Goal: Transaction & Acquisition: Book appointment/travel/reservation

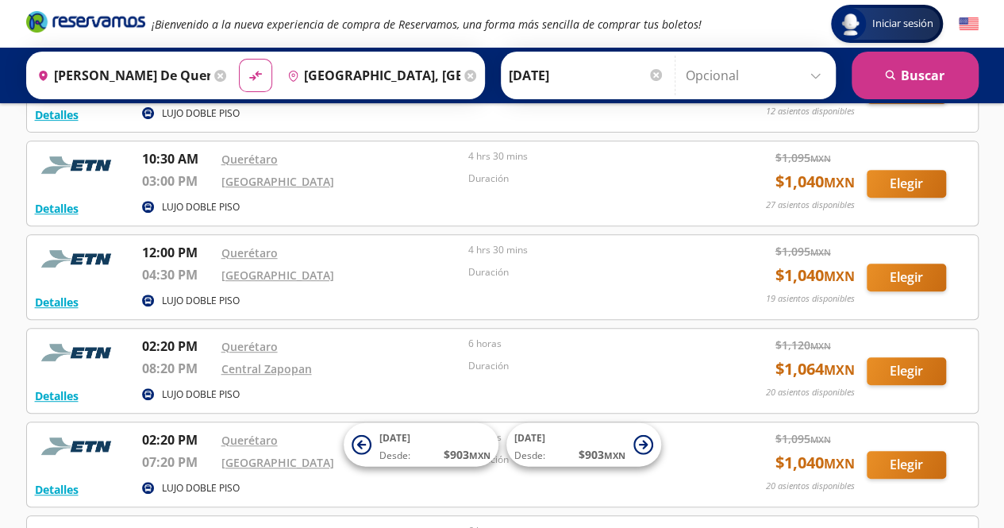
scroll to position [162, 0]
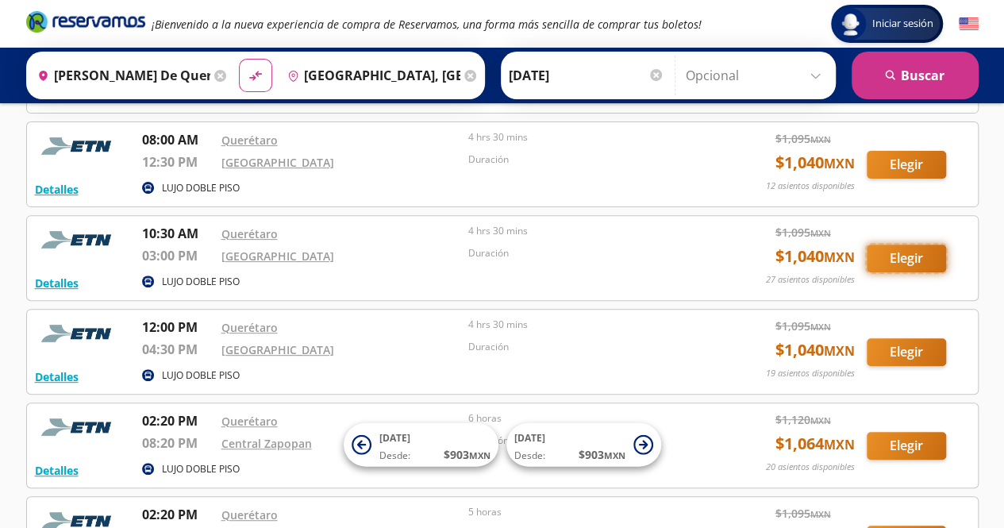
click at [896, 251] on button "Elegir" at bounding box center [905, 258] width 79 height 28
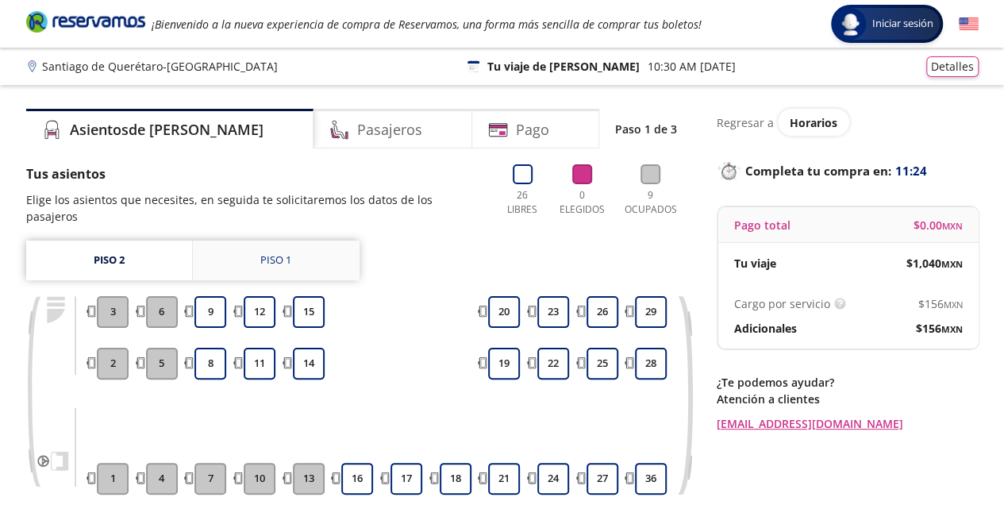
click at [263, 252] on div "Piso 1" at bounding box center [275, 260] width 31 height 16
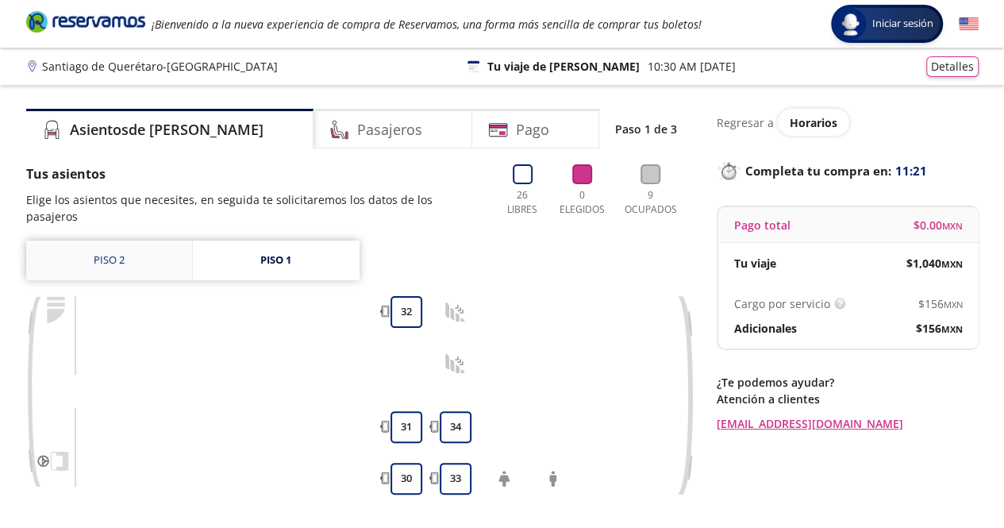
click at [152, 240] on link "Piso 2" at bounding box center [109, 260] width 166 height 40
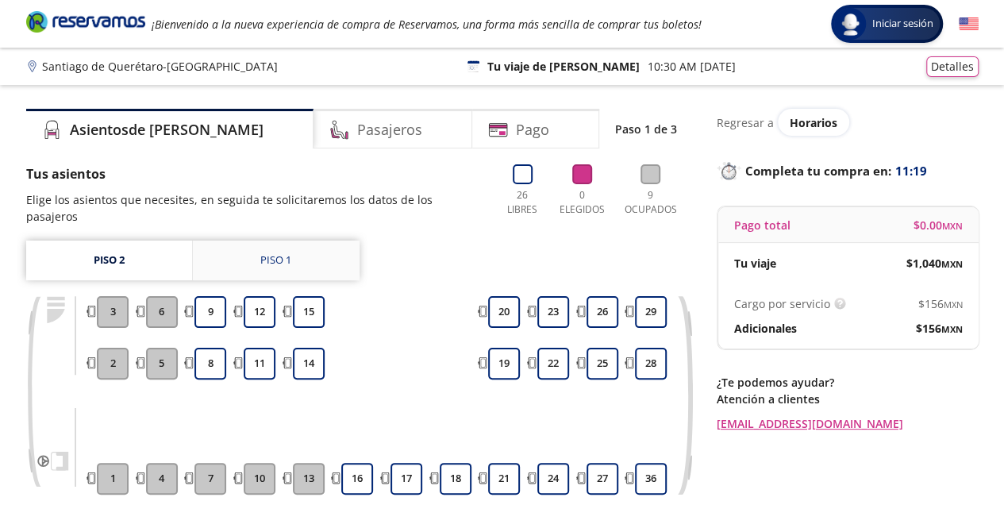
click at [240, 253] on link "Piso 1" at bounding box center [276, 260] width 167 height 40
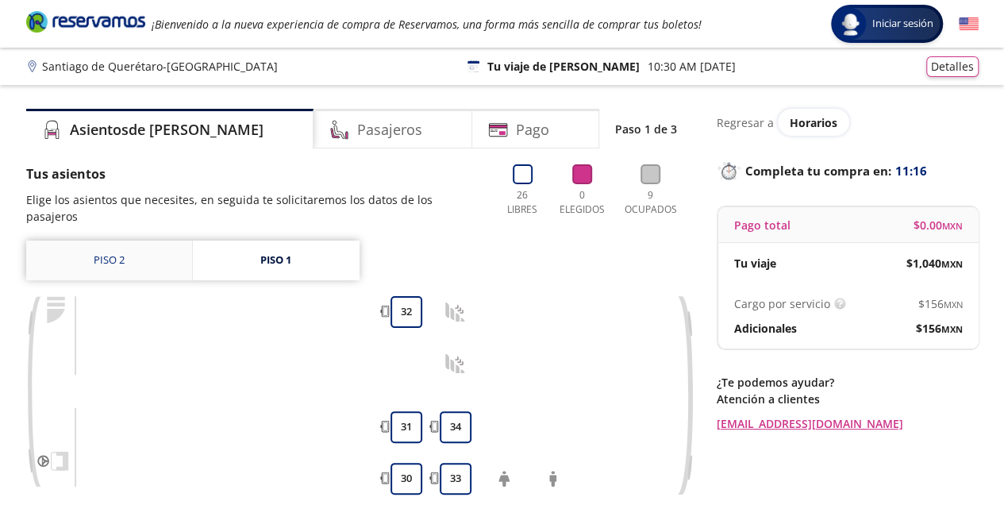
click at [157, 247] on link "Piso 2" at bounding box center [109, 260] width 166 height 40
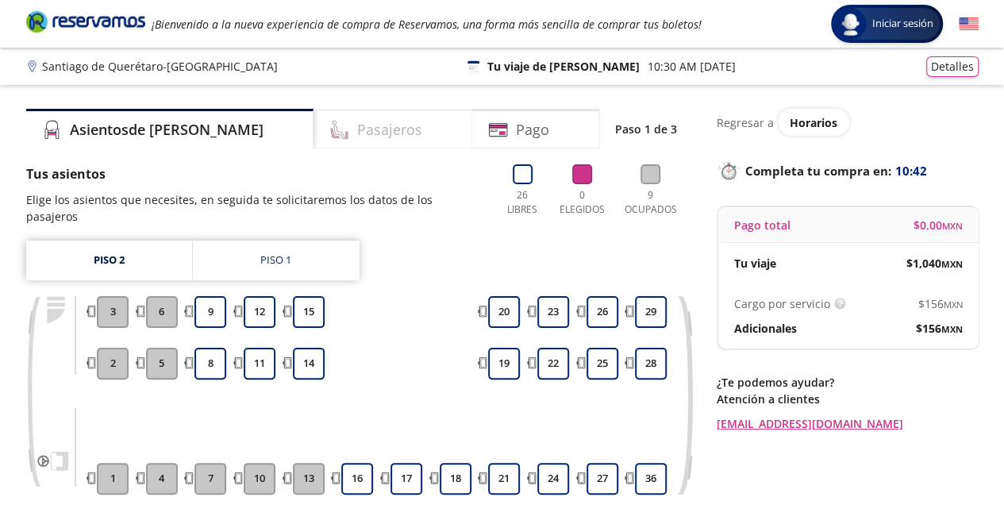
click at [357, 138] on h4 "Pasajeros" at bounding box center [389, 129] width 65 height 21
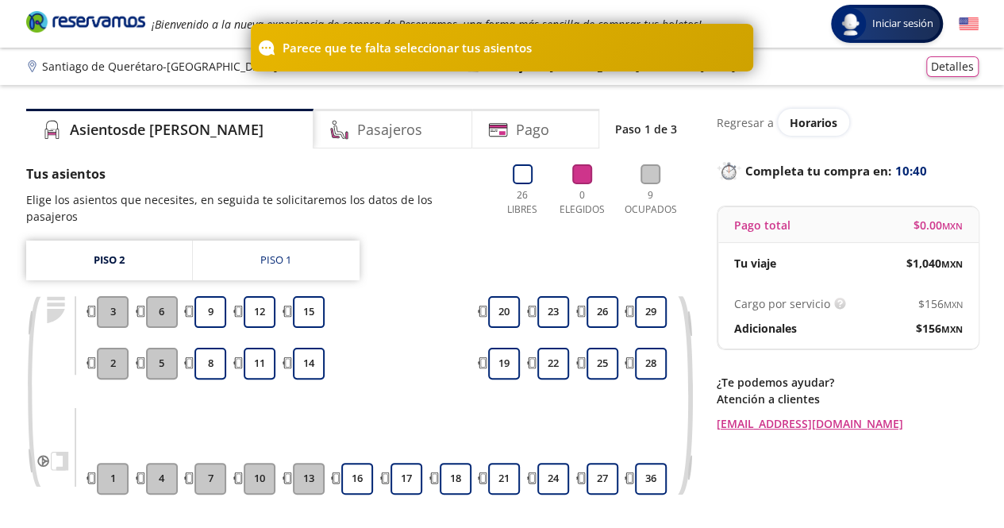
click at [388, 348] on div at bounding box center [406, 364] width 37 height 32
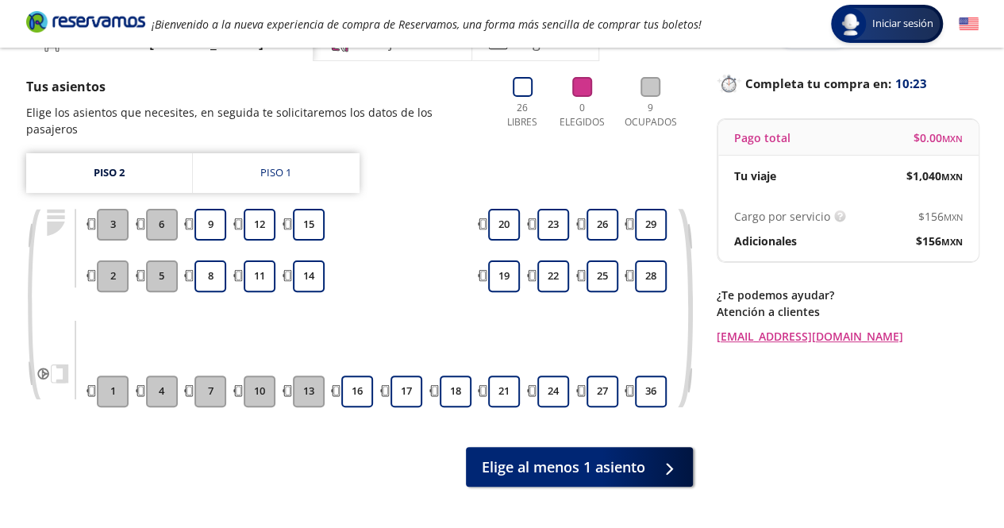
scroll to position [60, 0]
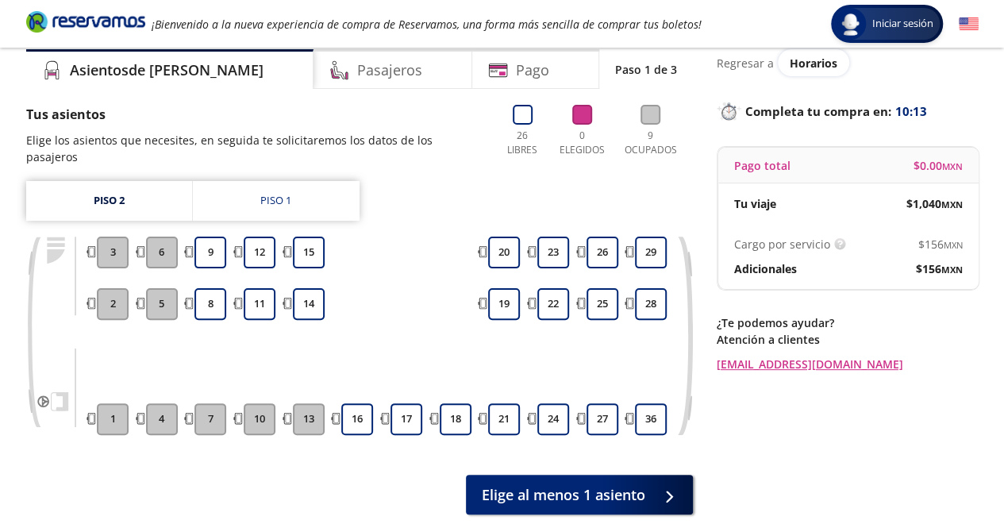
click at [420, 324] on div at bounding box center [406, 336] width 37 height 24
